Goal: Transaction & Acquisition: Obtain resource

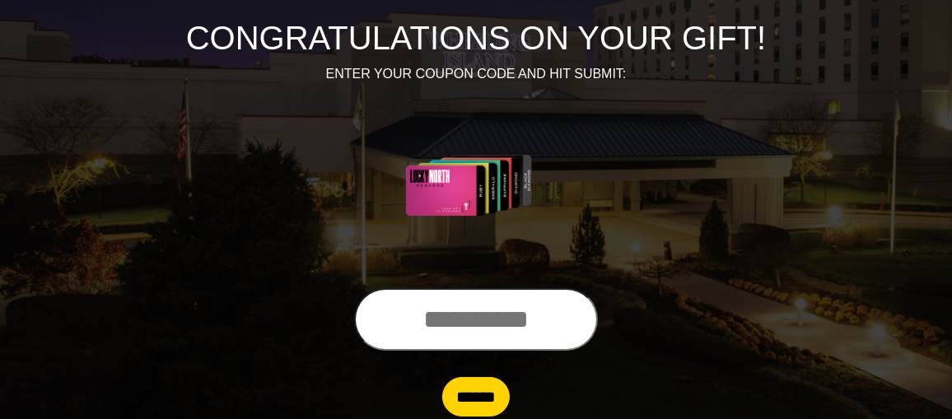
scroll to position [223, 0]
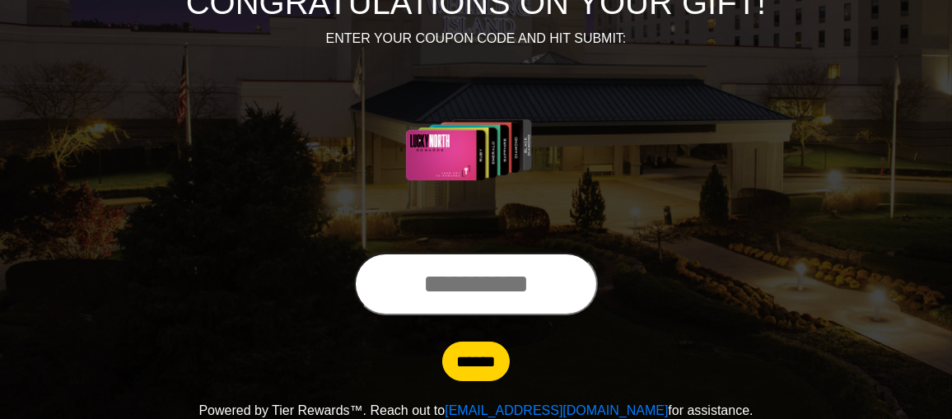
click at [457, 281] on input "text" at bounding box center [476, 284] width 244 height 63
type input "**********"
click at [442, 342] on input "******" at bounding box center [476, 362] width 68 height 40
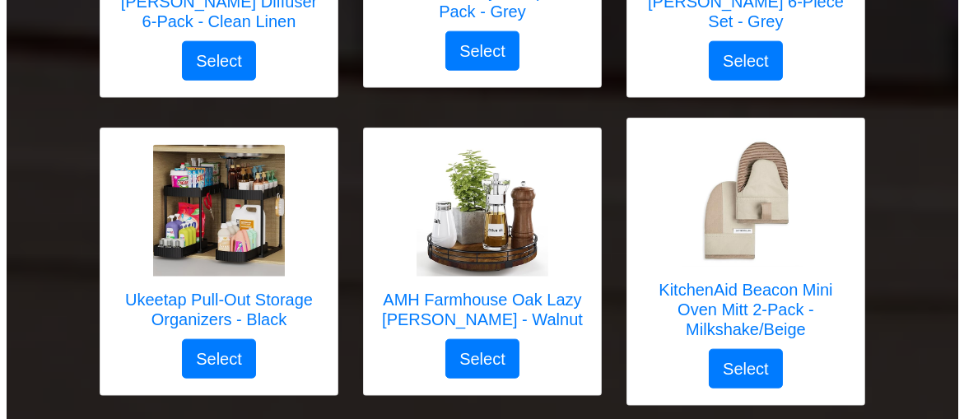
scroll to position [3200, 0]
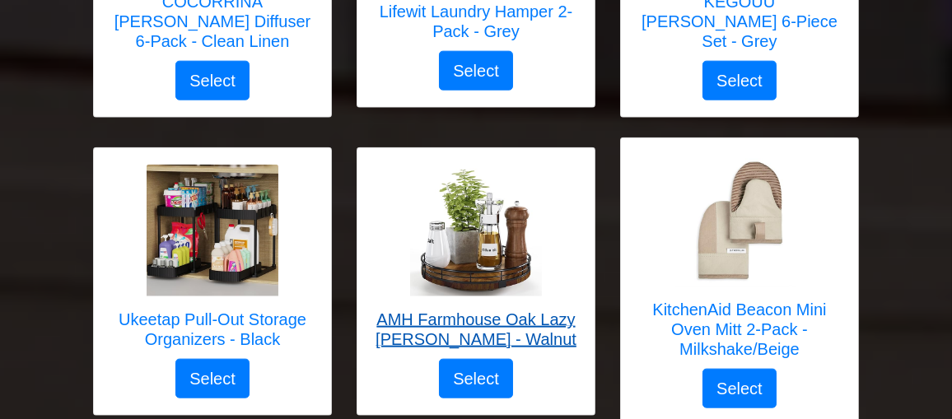
click at [483, 310] on h5 "AMH Farmhouse Oak Lazy [PERSON_NAME] - Walnut" at bounding box center [476, 330] width 204 height 40
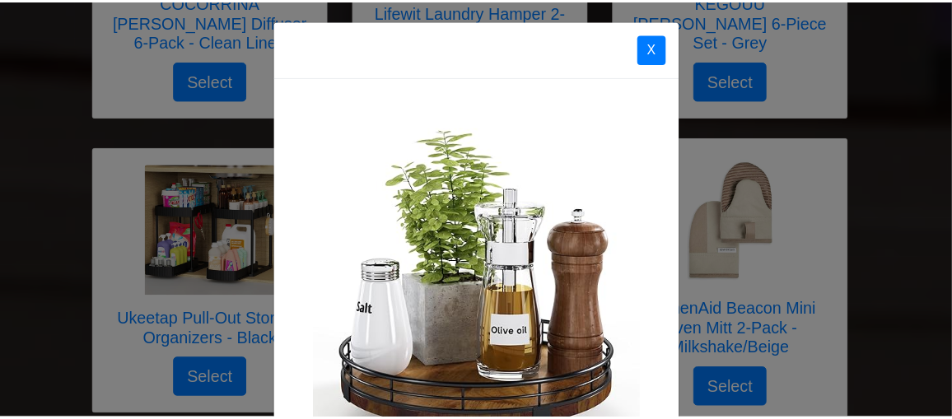
scroll to position [0, 0]
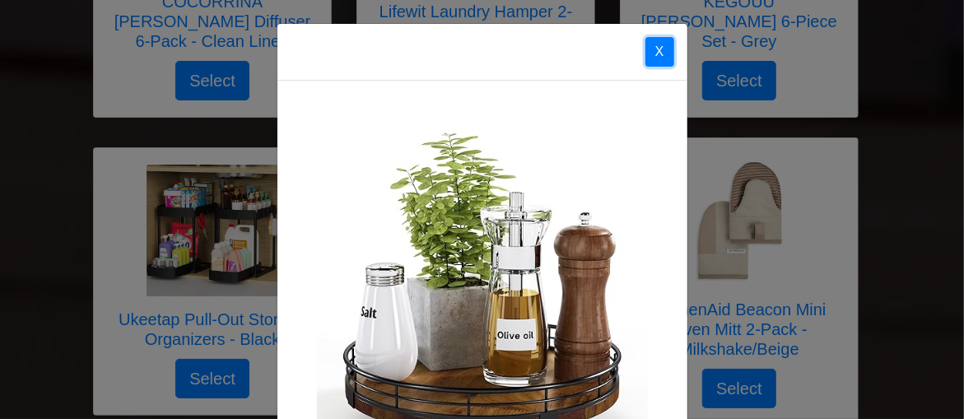
click at [656, 58] on button "X" at bounding box center [660, 52] width 29 height 30
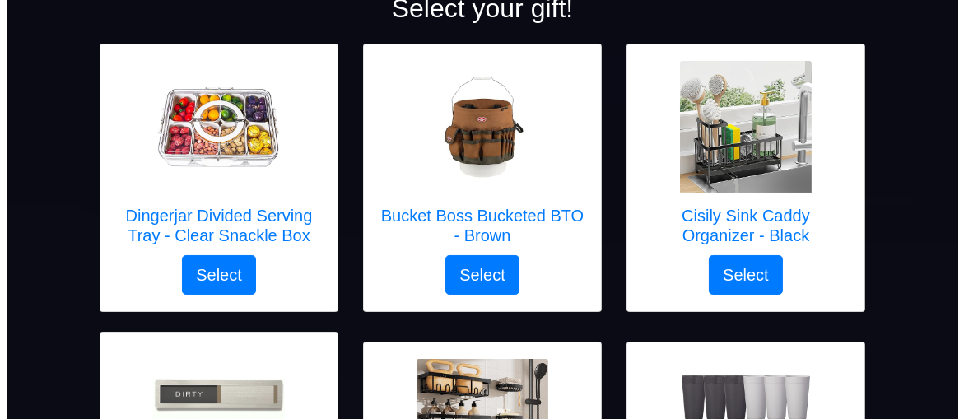
scroll to position [247, 0]
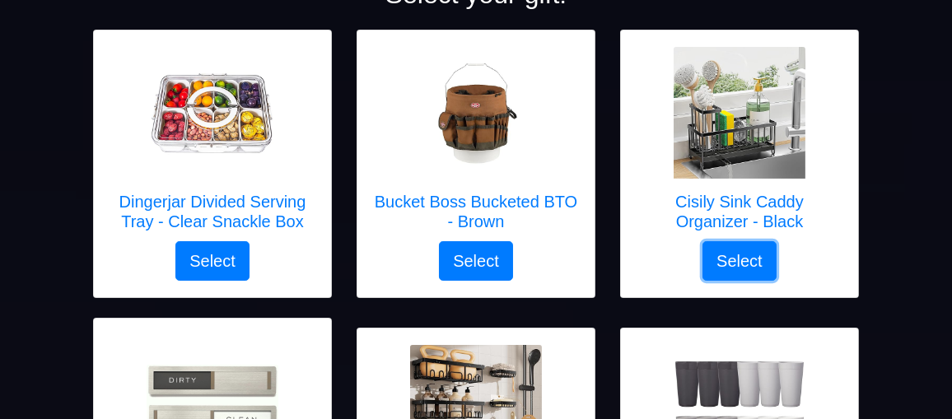
click at [741, 268] on button "Select" at bounding box center [739, 261] width 74 height 40
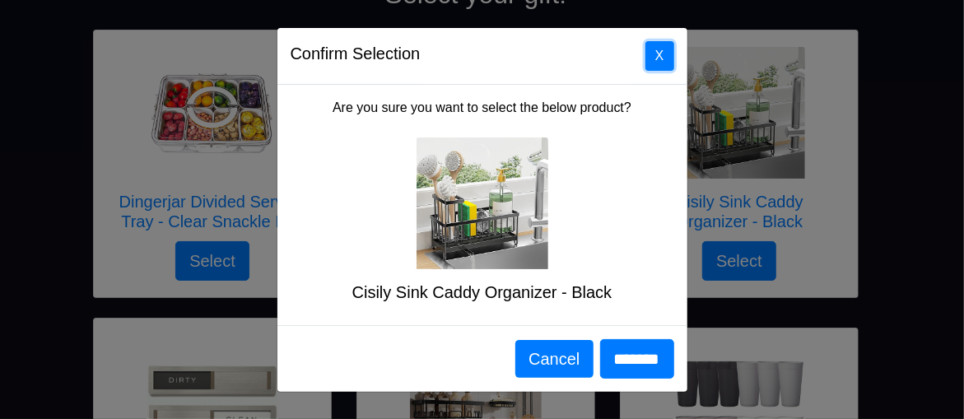
click at [662, 70] on button "X" at bounding box center [660, 56] width 29 height 30
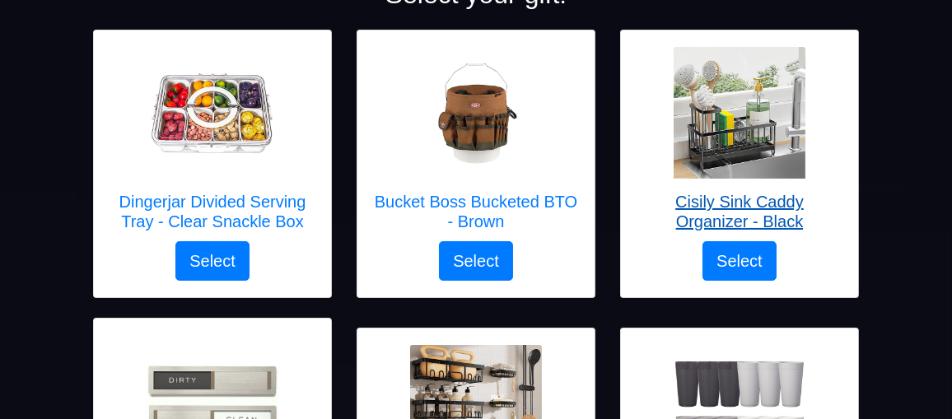
click at [726, 217] on h5 "Cisily Sink Caddy Organizer - Black" at bounding box center [739, 212] width 204 height 40
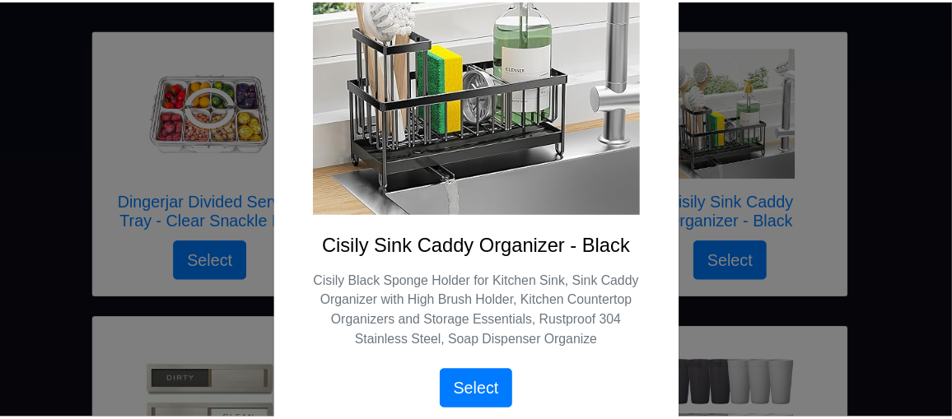
scroll to position [42, 0]
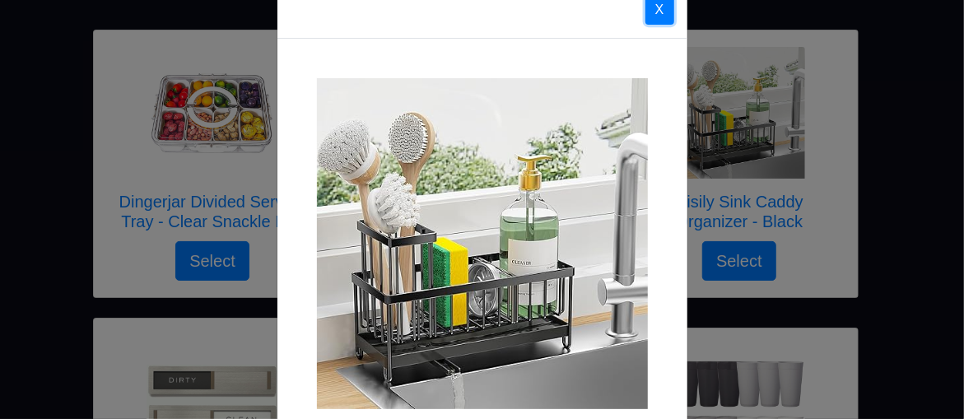
click at [655, 15] on button "X" at bounding box center [660, 10] width 29 height 30
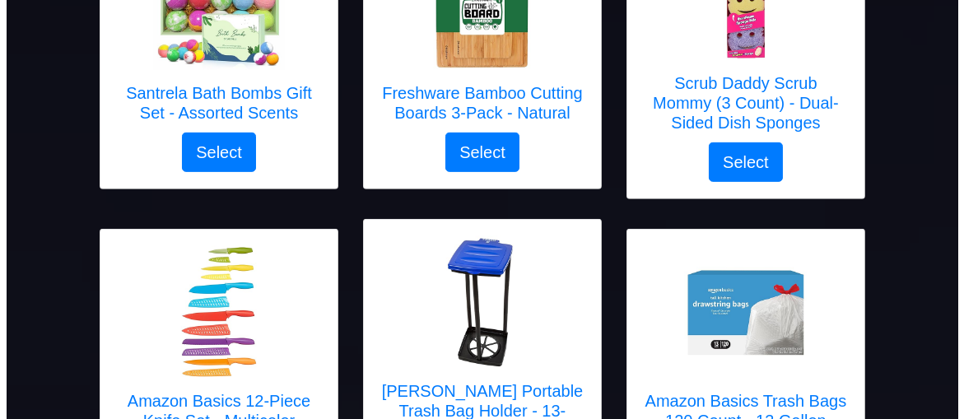
scroll to position [1235, 0]
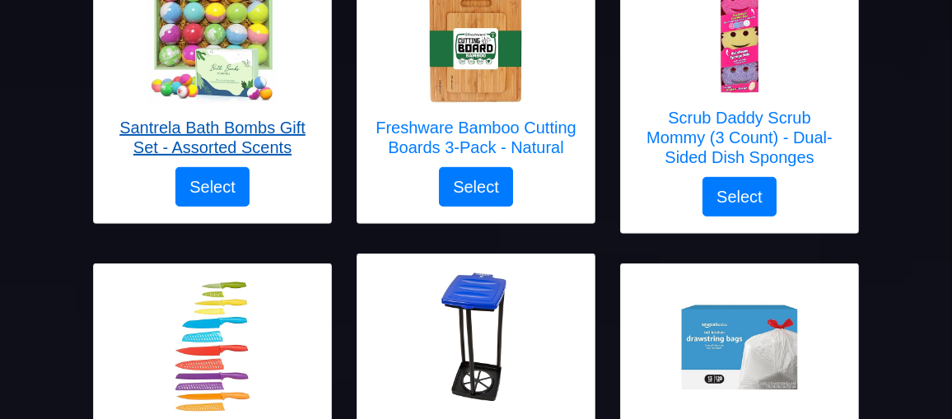
click at [245, 137] on h5 "Santrela Bath Bombs Gift Set - Assorted Scents" at bounding box center [212, 138] width 204 height 40
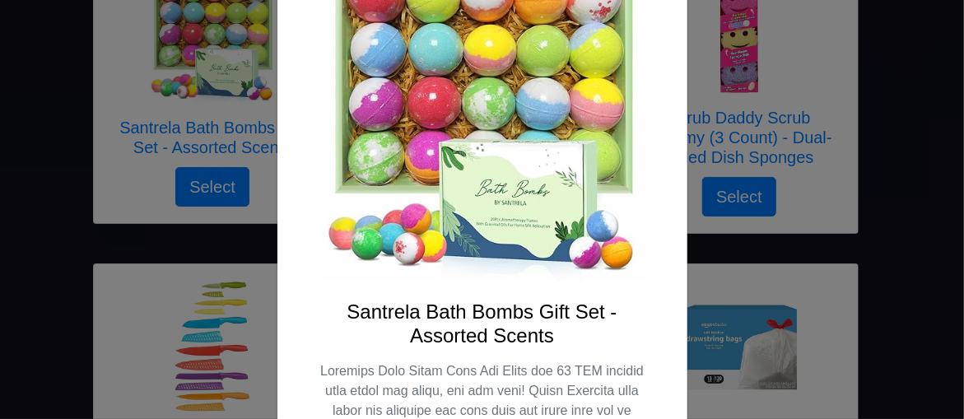
scroll to position [0, 0]
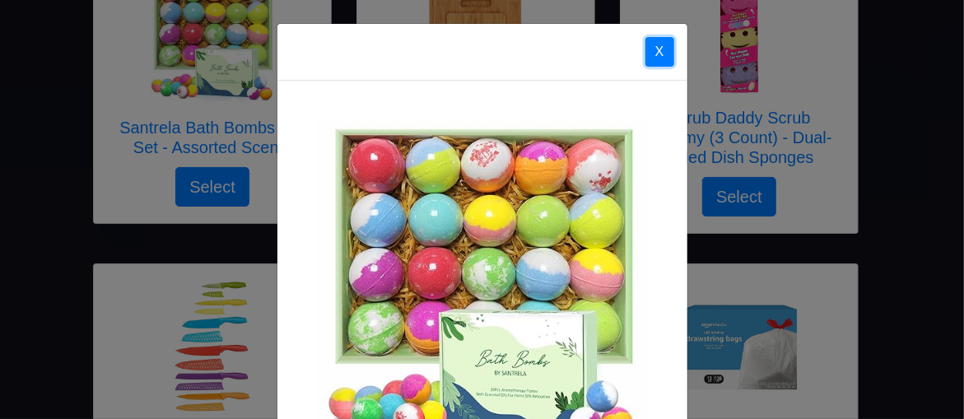
click at [658, 54] on button "X" at bounding box center [660, 52] width 29 height 30
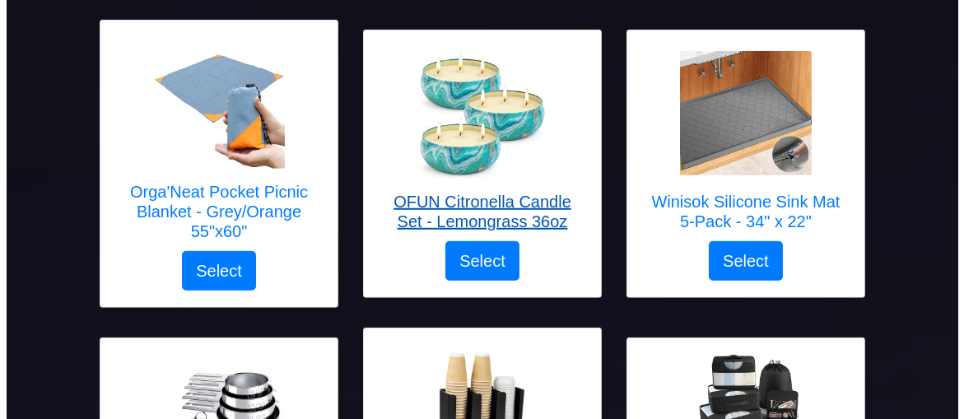
scroll to position [2110, 0]
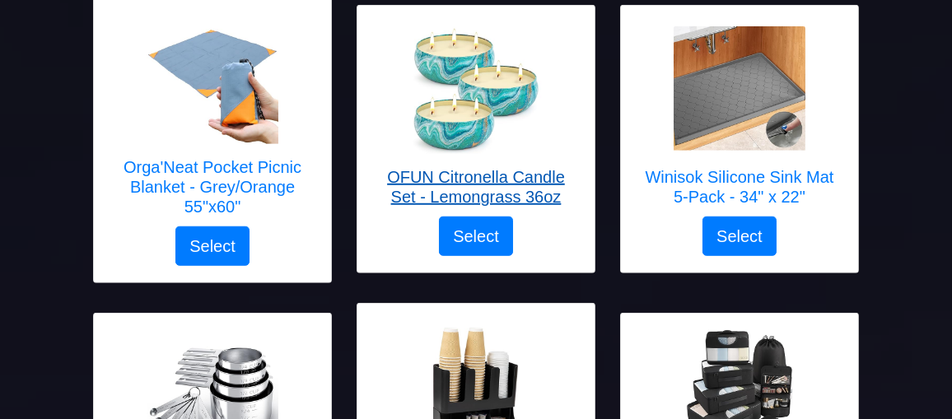
click at [513, 176] on h5 "OFUN Citronella Candle Set - Lemongrass 36oz" at bounding box center [476, 187] width 204 height 40
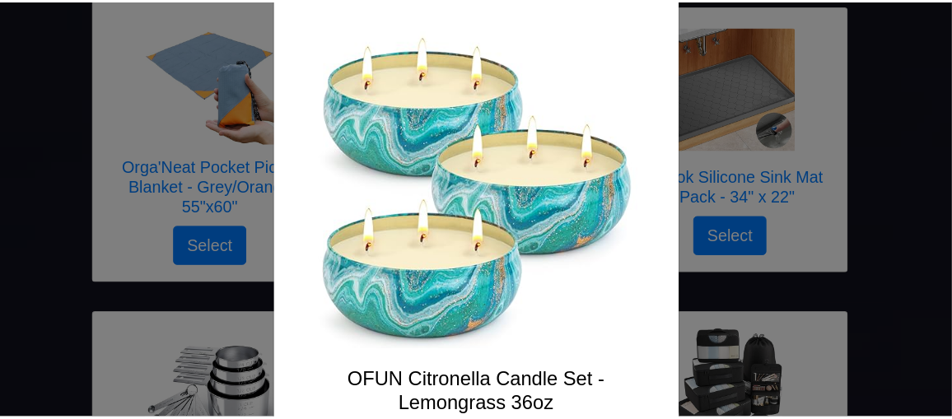
scroll to position [0, 0]
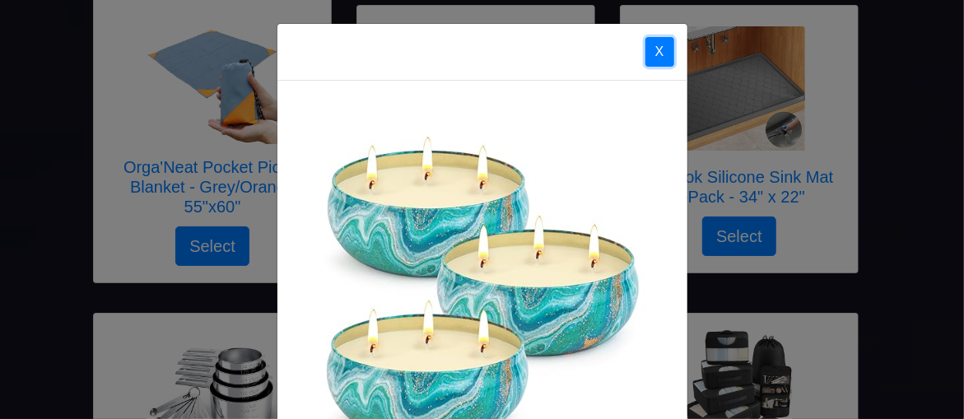
click at [656, 57] on button "X" at bounding box center [660, 52] width 29 height 30
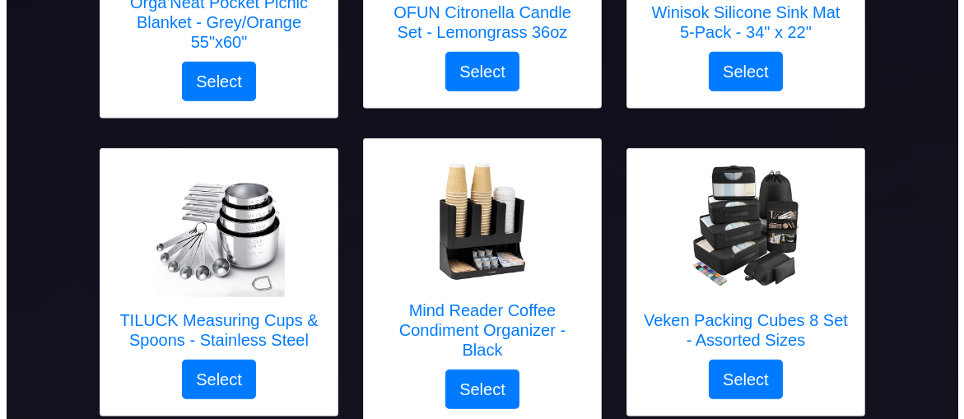
scroll to position [2357, 0]
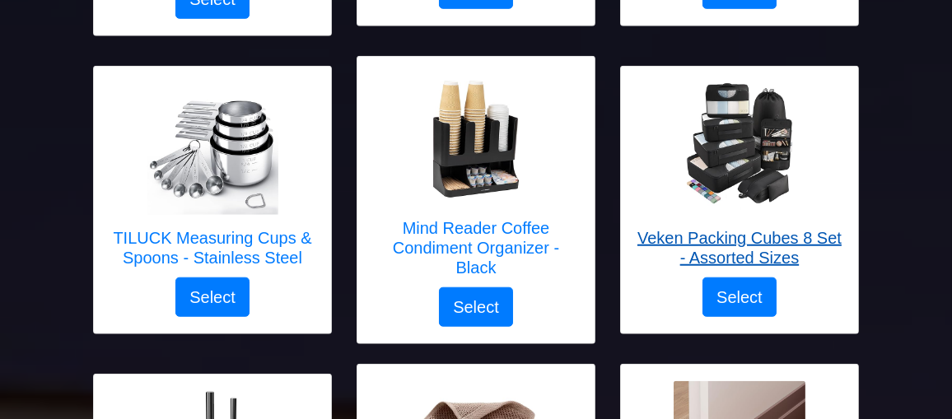
click at [760, 241] on h5 "Veken Packing Cubes 8 Set - Assorted Sizes" at bounding box center [739, 248] width 204 height 40
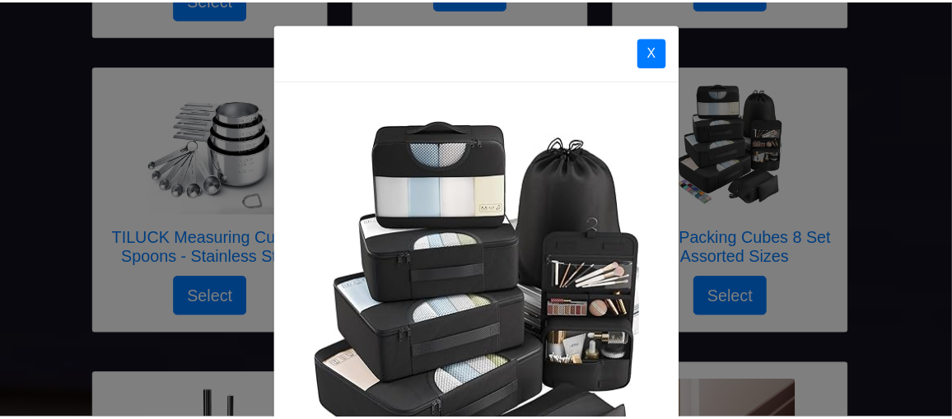
scroll to position [82, 0]
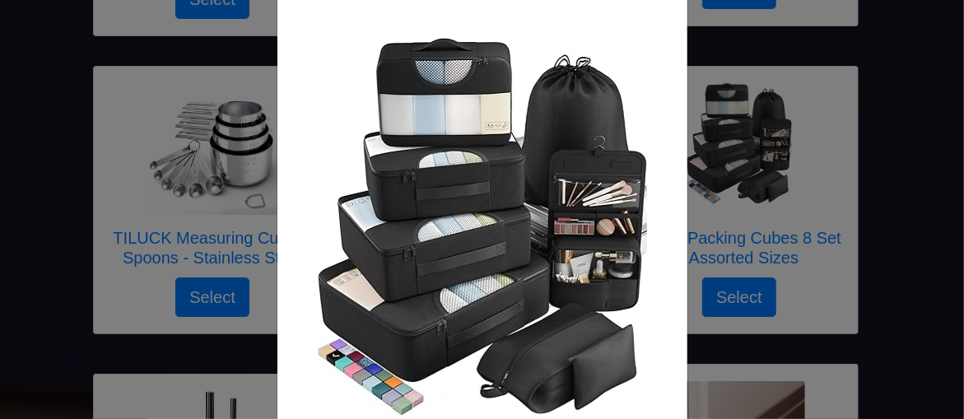
click at [939, 53] on div "X Veken Packing Cubes 8 Set - Assorted Sizes Product Includes: Extra Large Orga…" at bounding box center [482, 209] width 964 height 419
